Goal: Transaction & Acquisition: Book appointment/travel/reservation

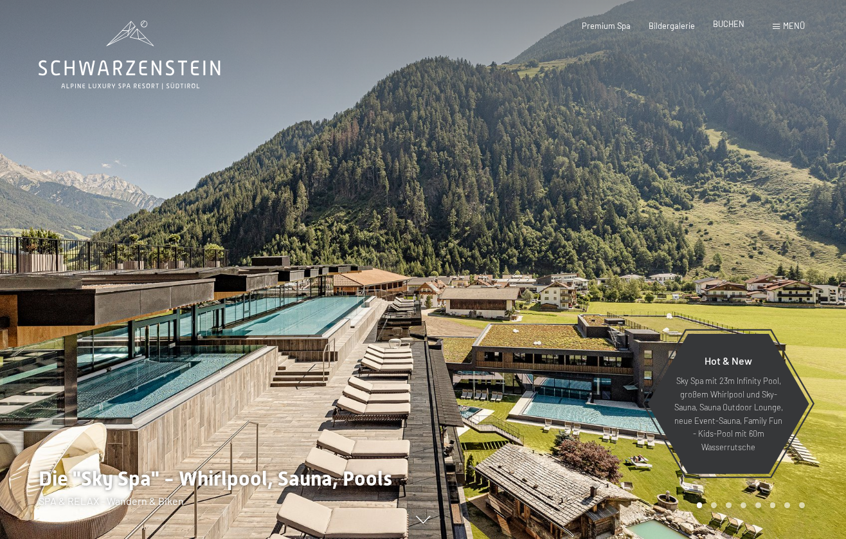
click at [732, 22] on span "BUCHEN" at bounding box center [729, 24] width 32 height 10
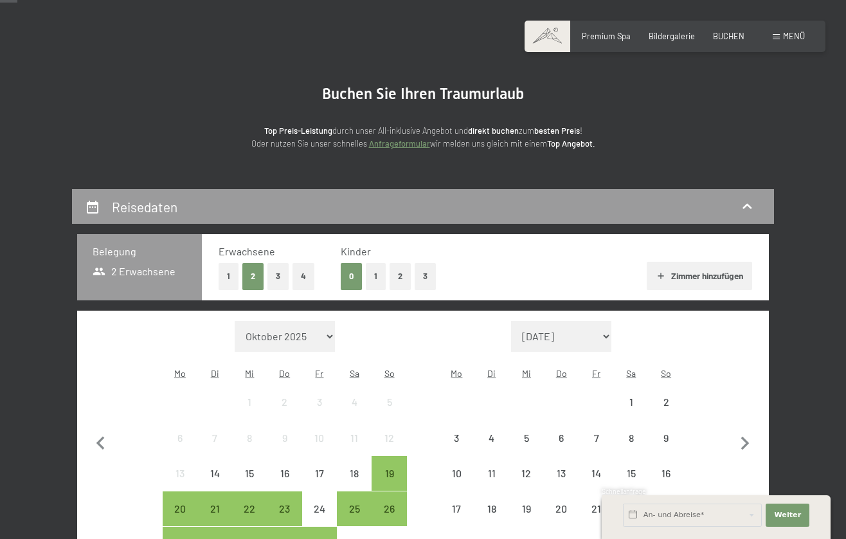
scroll to position [91, 0]
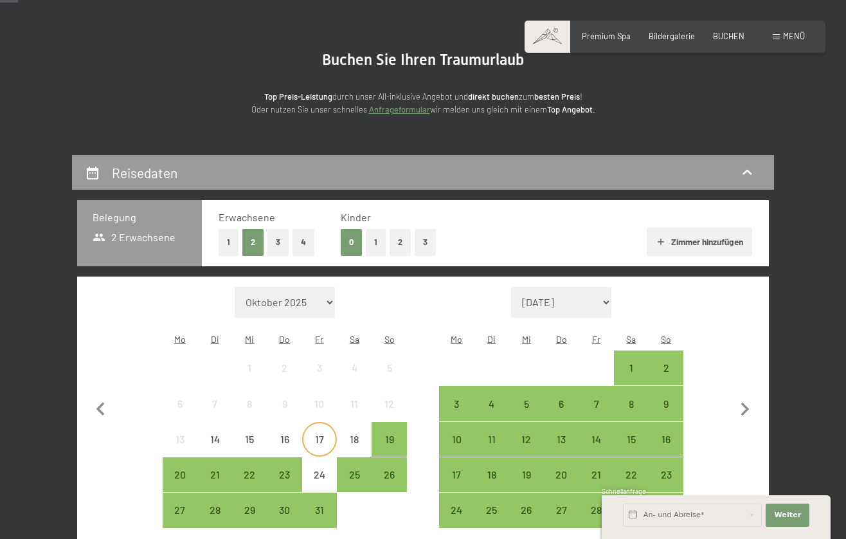
click at [315, 434] on div "17" at bounding box center [319, 450] width 32 height 32
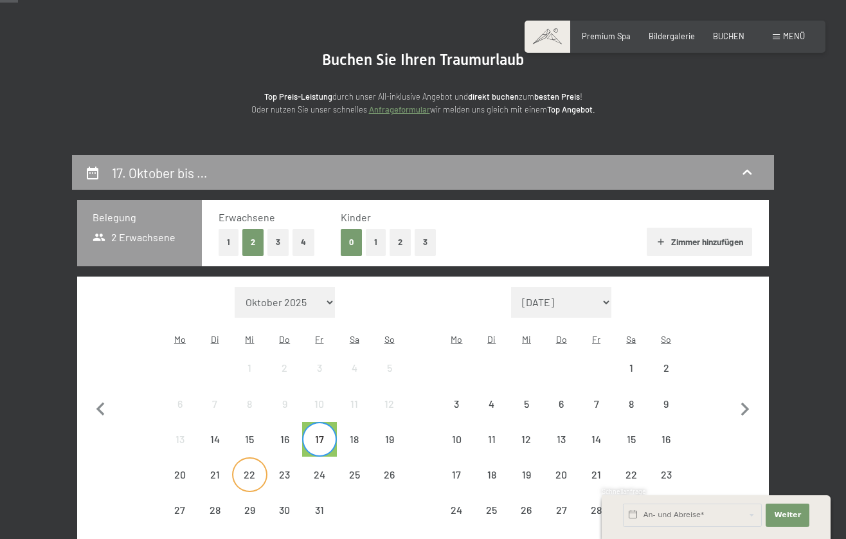
click at [251, 469] on div "22" at bounding box center [249, 485] width 32 height 32
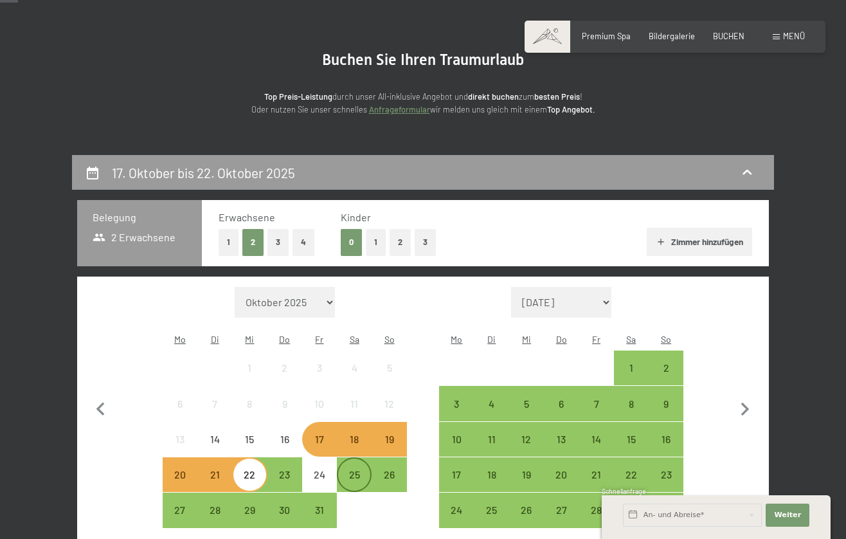
click at [353, 458] on div "25" at bounding box center [354, 474] width 32 height 32
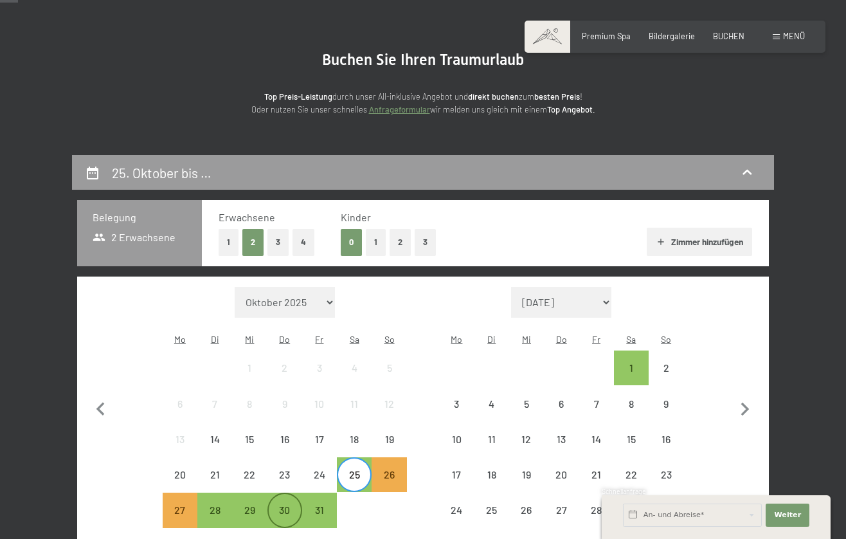
click at [290, 505] on div "30" at bounding box center [285, 521] width 32 height 32
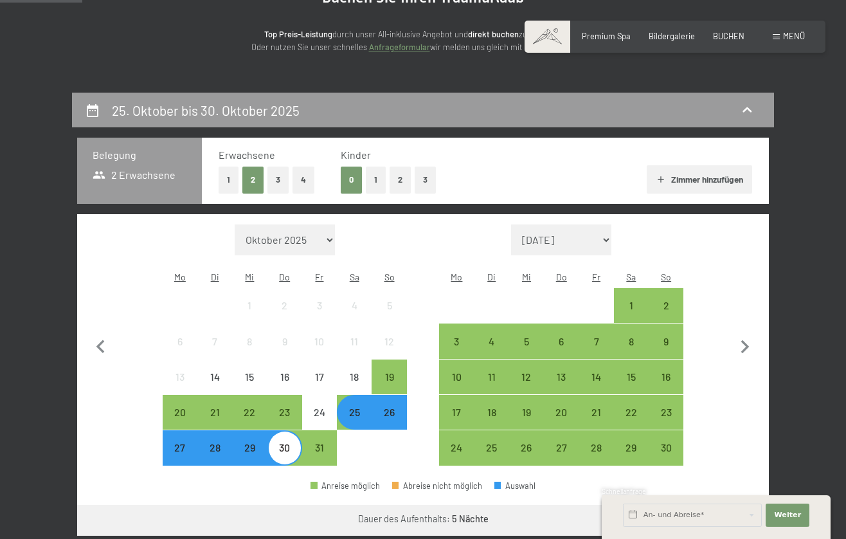
scroll to position [153, 0]
click at [393, 181] on button "2" at bounding box center [400, 180] width 21 height 26
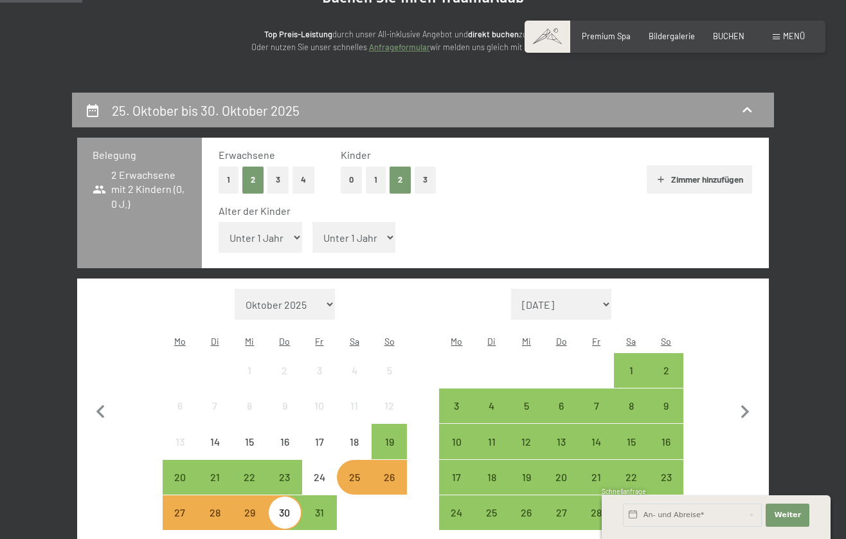
select select "4"
select select "7"
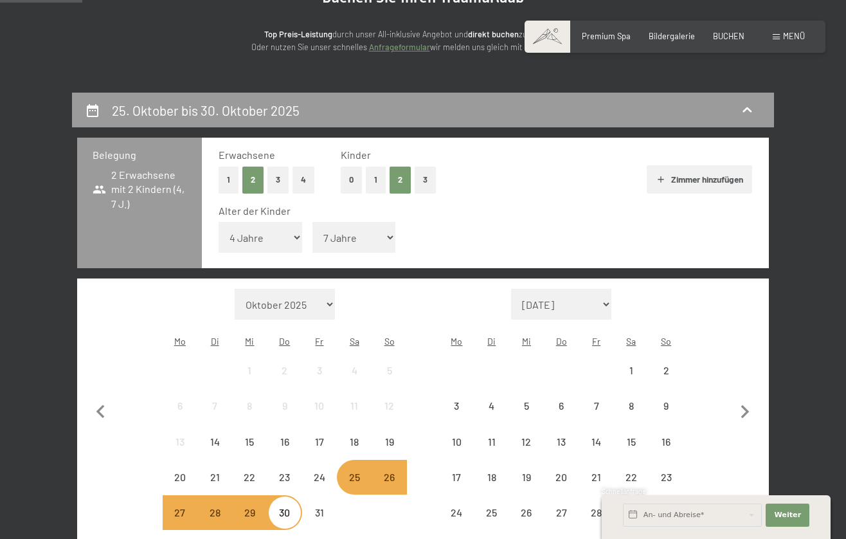
click at [446, 212] on div "Alter der Kinder" at bounding box center [480, 211] width 523 height 14
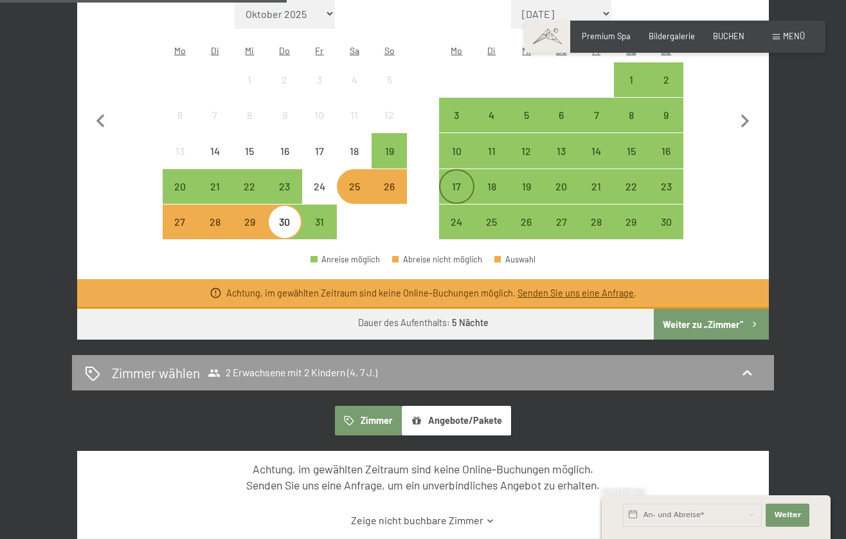
scroll to position [446, 0]
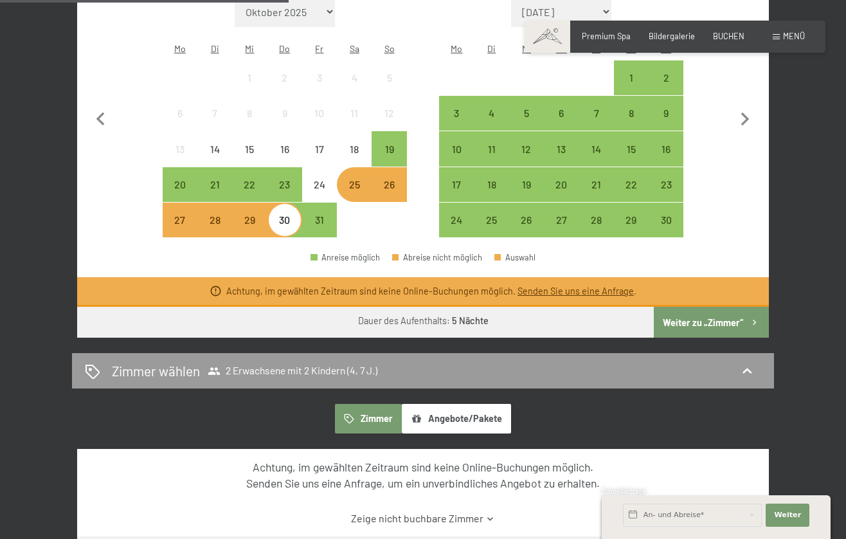
click at [710, 307] on button "Weiter zu „Zimmer“" at bounding box center [711, 322] width 115 height 31
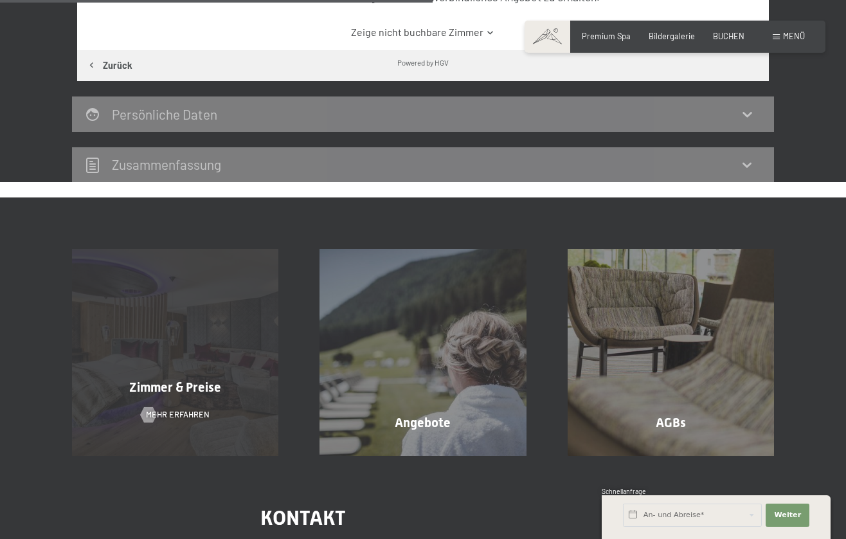
scroll to position [438, 0]
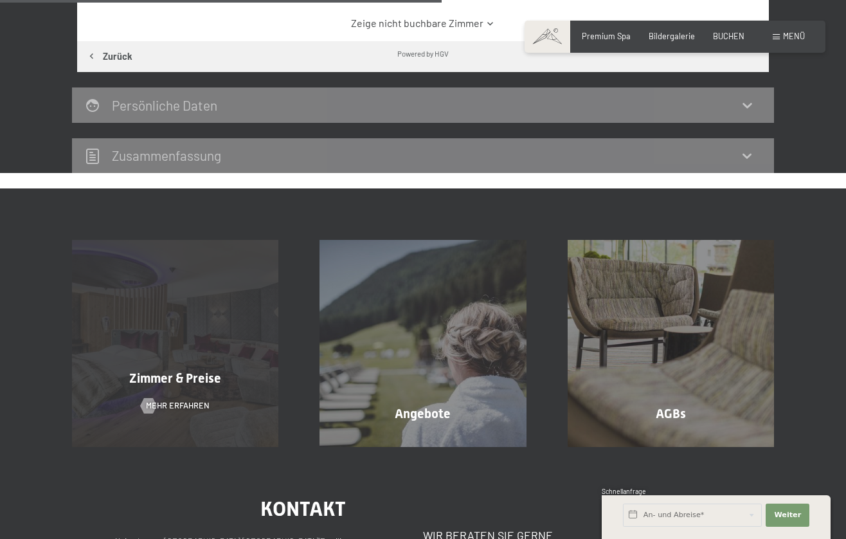
click at [149, 390] on div "Zimmer & Preise Mehr erfahren" at bounding box center [175, 343] width 248 height 206
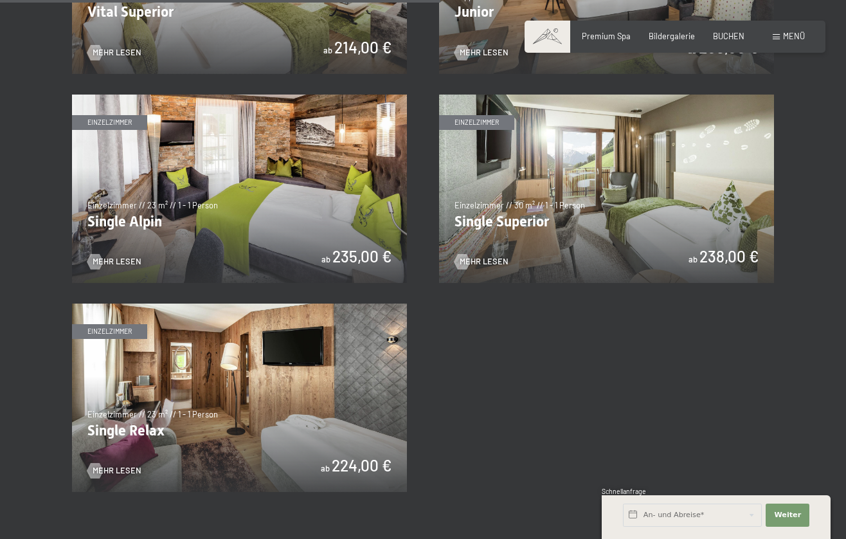
scroll to position [1636, 0]
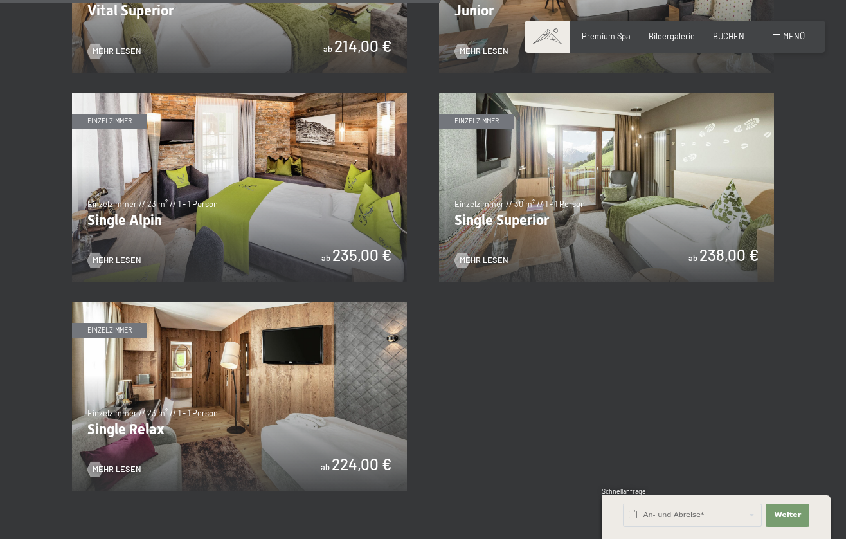
click at [343, 368] on img at bounding box center [239, 396] width 335 height 188
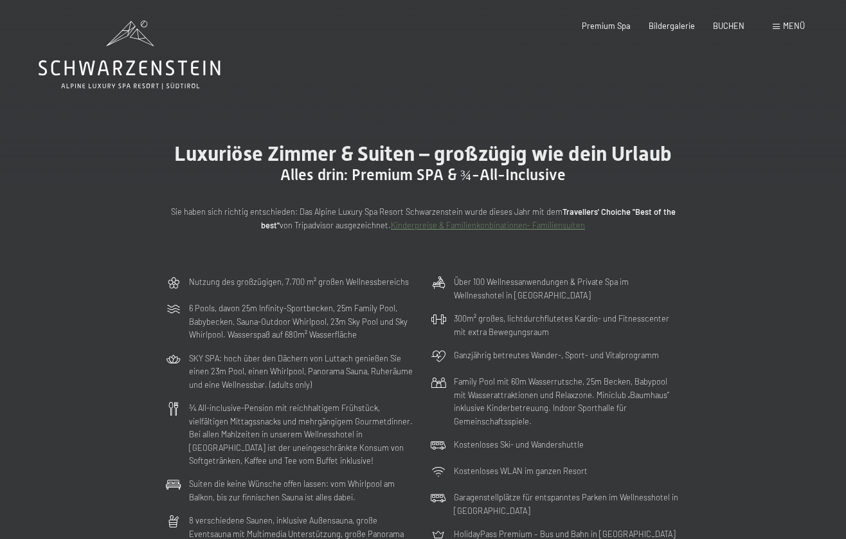
scroll to position [0, 0]
click at [170, 86] on icon at bounding box center [130, 55] width 182 height 69
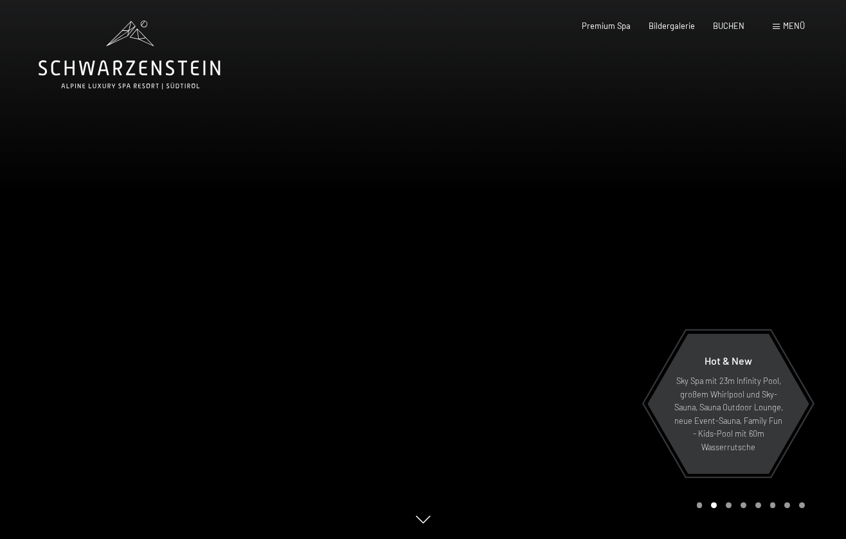
click at [786, 26] on span "Menü" at bounding box center [794, 26] width 22 height 10
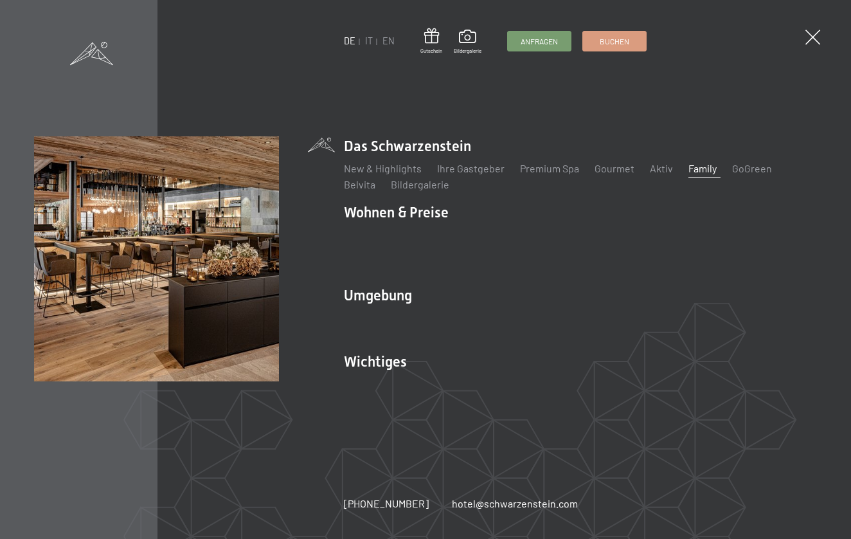
click at [689, 174] on link "Family" at bounding box center [703, 168] width 28 height 12
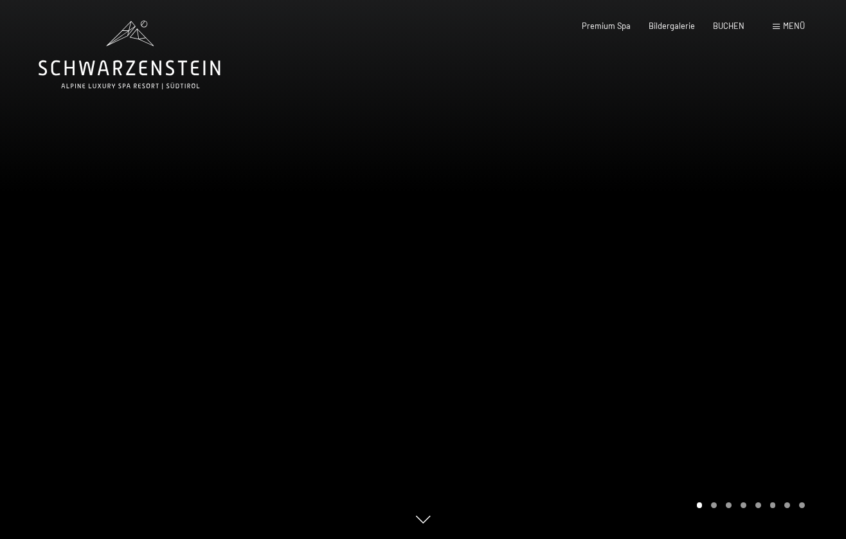
click at [706, 300] on div at bounding box center [634, 269] width 423 height 539
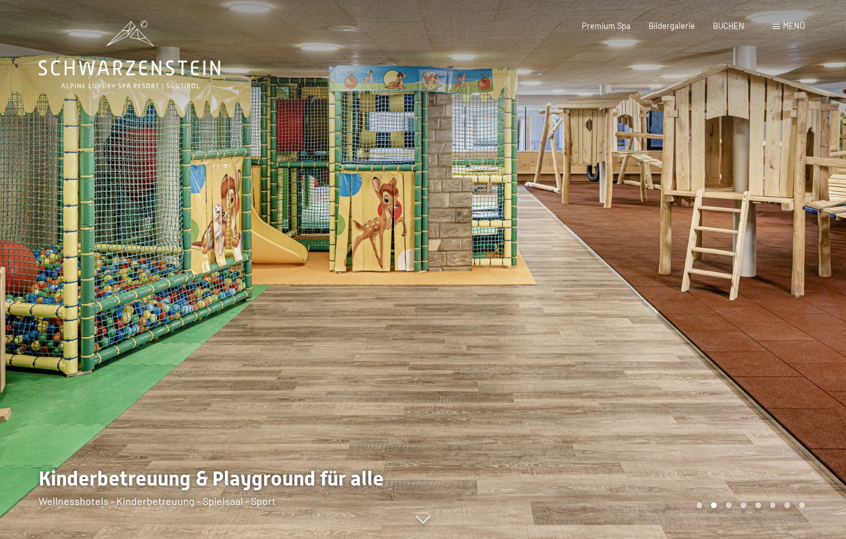
click at [706, 300] on div at bounding box center [634, 269] width 423 height 539
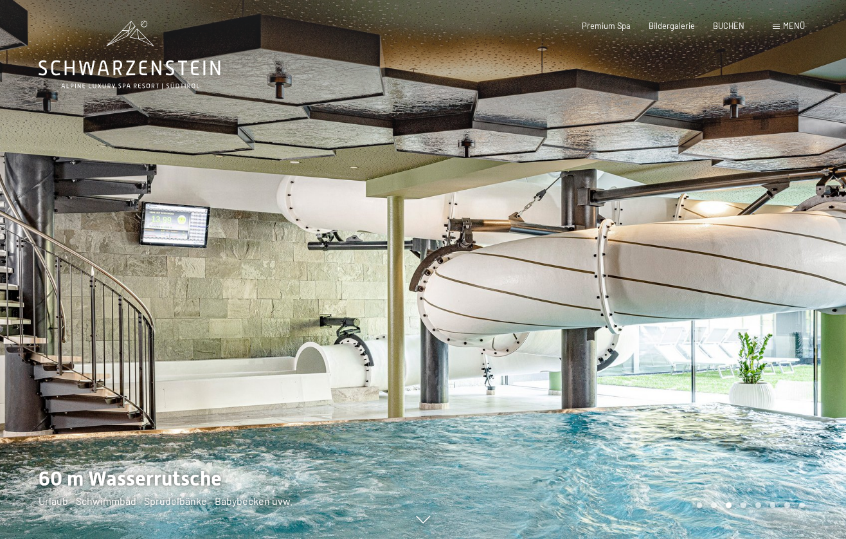
click at [722, 297] on div at bounding box center [634, 269] width 423 height 539
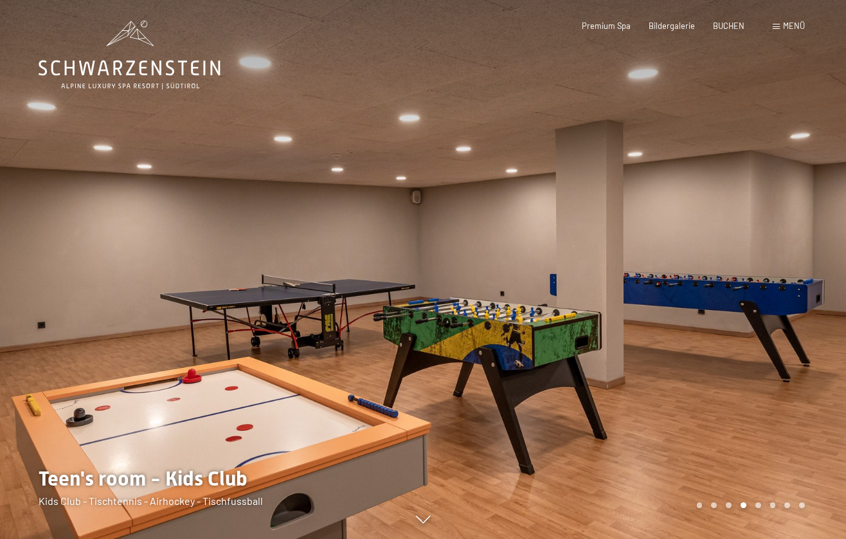
click at [722, 297] on div at bounding box center [634, 269] width 423 height 539
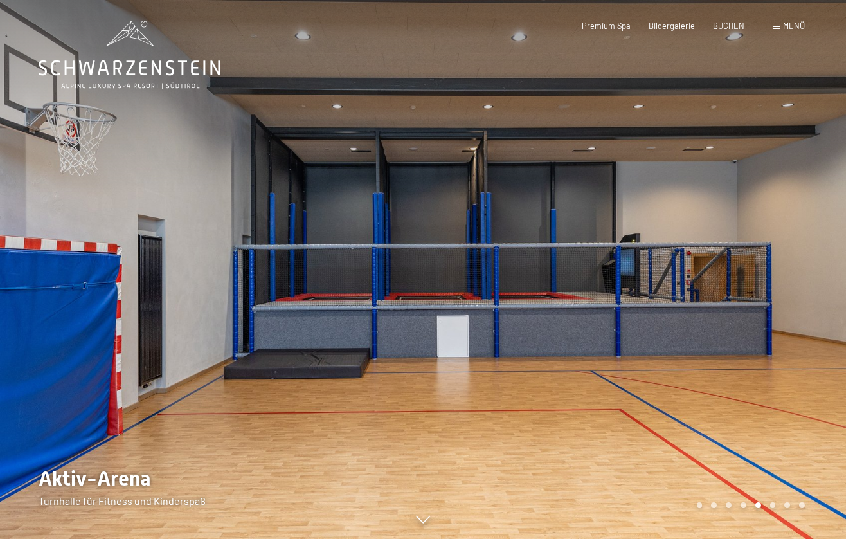
click at [722, 297] on div at bounding box center [634, 269] width 423 height 539
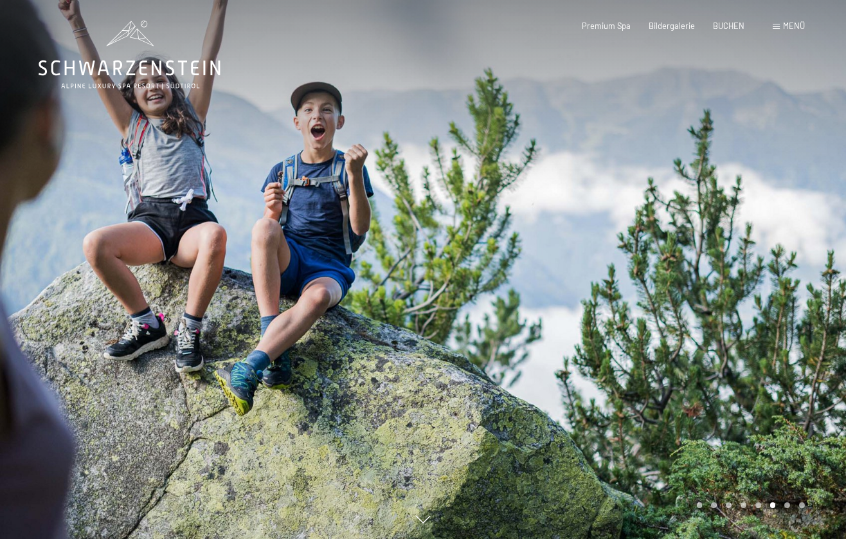
click at [722, 297] on div at bounding box center [634, 269] width 423 height 539
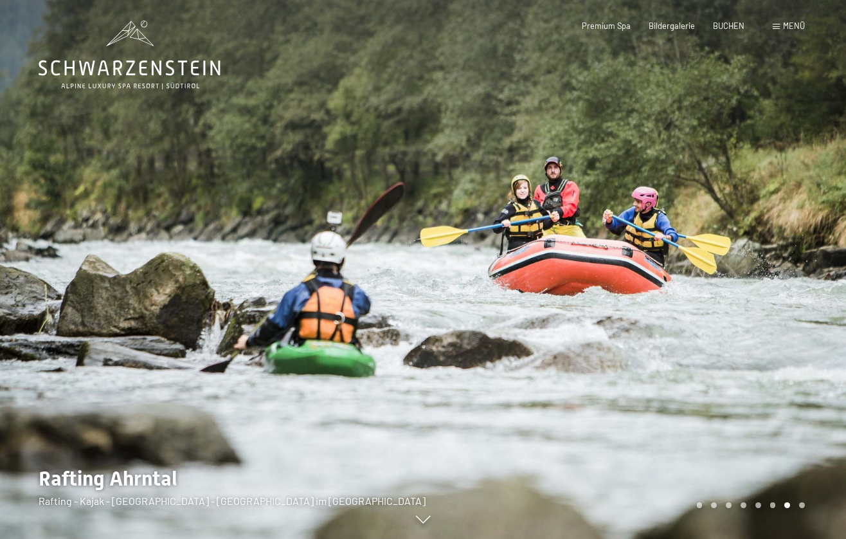
click at [722, 297] on div at bounding box center [634, 269] width 423 height 539
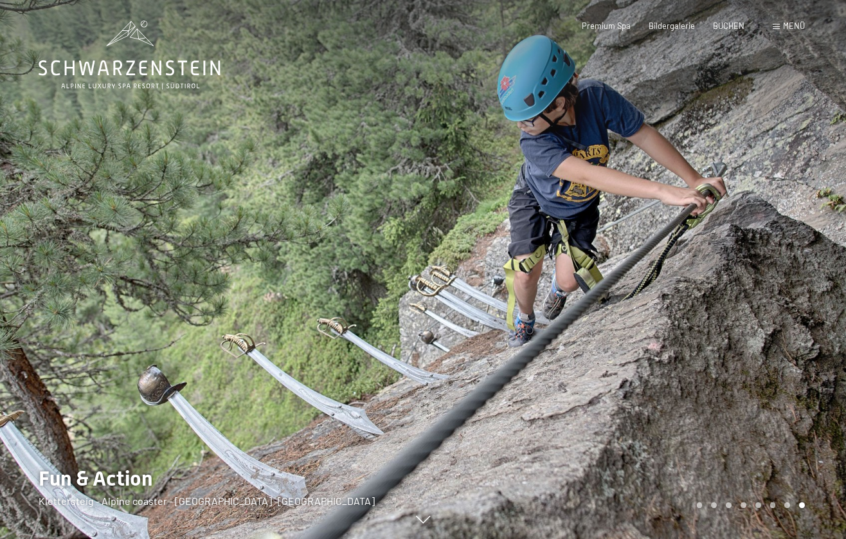
click at [722, 297] on div at bounding box center [634, 269] width 423 height 539
